Goal: Browse casually

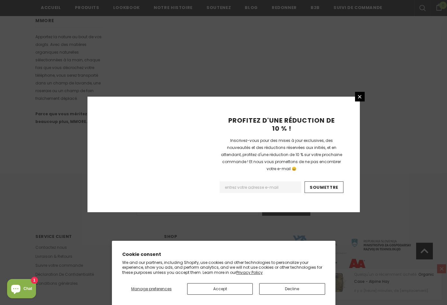
scroll to position [369, 0]
